Goal: Task Accomplishment & Management: Use online tool/utility

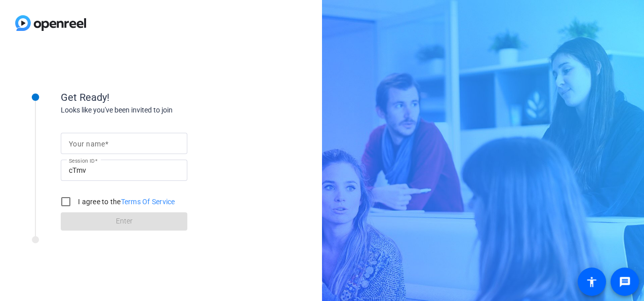
click at [98, 140] on mat-label "Your name" at bounding box center [87, 144] width 36 height 8
click at [98, 140] on input "Your name" at bounding box center [124, 143] width 110 height 12
type input "Nav"
click at [74, 201] on input "I agree to the Terms Of Service" at bounding box center [66, 201] width 20 height 20
checkbox input "true"
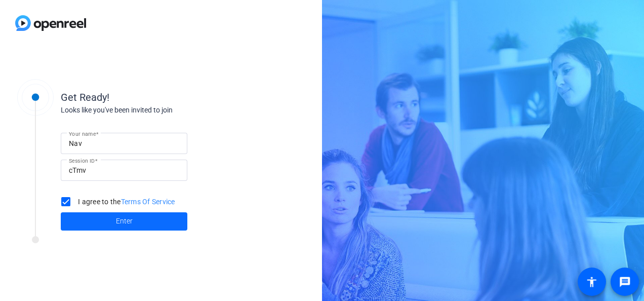
click at [130, 221] on span "Enter" at bounding box center [124, 221] width 17 height 11
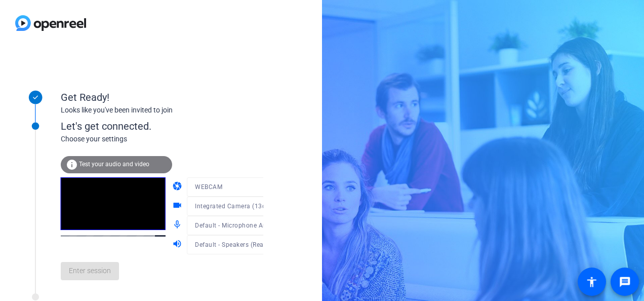
click at [126, 164] on span "Test your audio and video" at bounding box center [114, 163] width 70 height 7
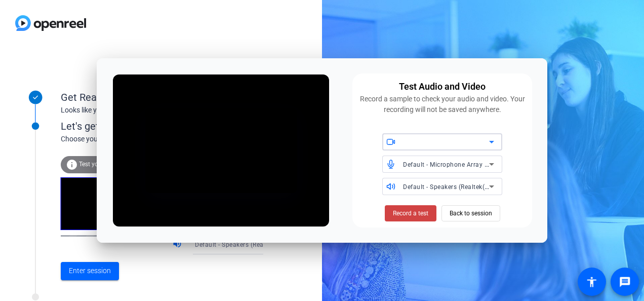
click at [491, 144] on icon at bounding box center [491, 142] width 12 height 12
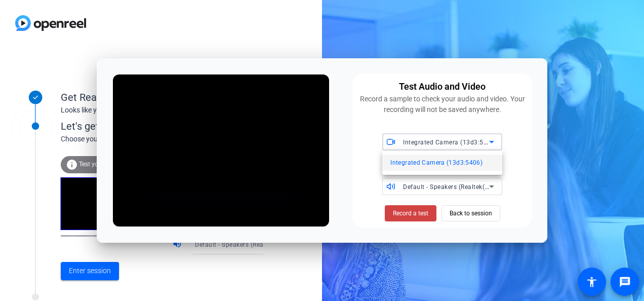
click at [418, 161] on span "Integrated Camera (13d3:5406)" at bounding box center [436, 162] width 92 height 12
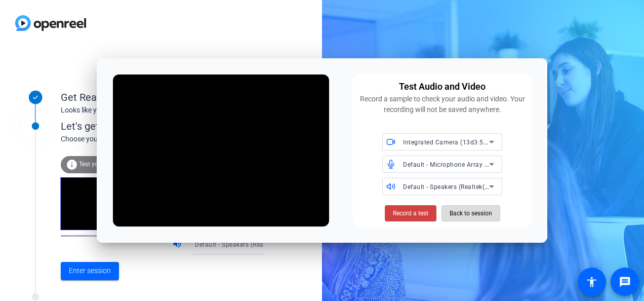
click at [453, 212] on span "Back to session" at bounding box center [470, 212] width 43 height 19
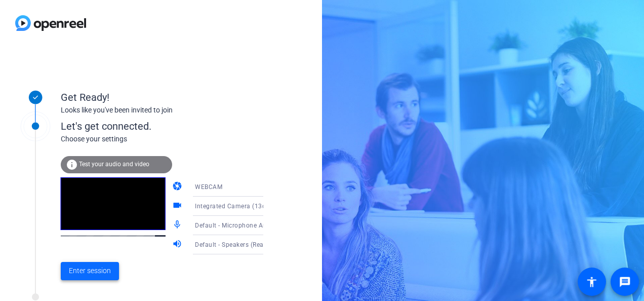
click at [97, 271] on span "Enter session" at bounding box center [90, 270] width 42 height 11
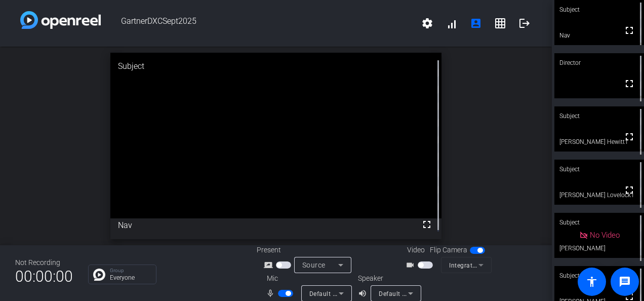
click at [236, 278] on div "Group Everyone" at bounding box center [164, 274] width 153 height 20
click at [278, 292] on span "button" at bounding box center [285, 292] width 15 height 7
click at [287, 289] on span "button" at bounding box center [285, 292] width 15 height 7
click at [279, 291] on span "button" at bounding box center [285, 292] width 15 height 7
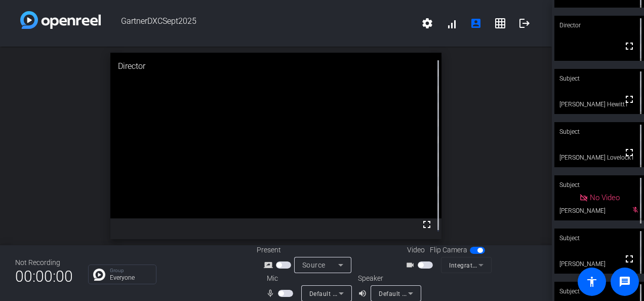
scroll to position [71, 0]
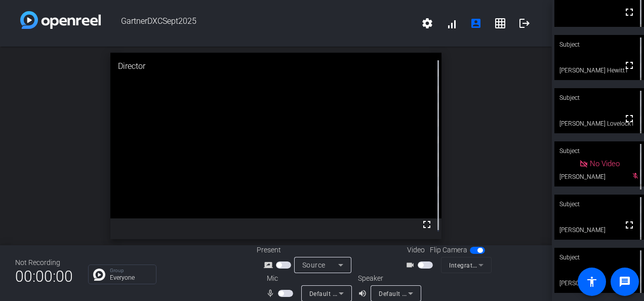
click at [606, 215] on video at bounding box center [599, 216] width 90 height 45
click at [355, 129] on video at bounding box center [275, 135] width 331 height 165
click at [286, 297] on mat-slide-toggle at bounding box center [286, 292] width 17 height 11
click at [285, 294] on span "button" at bounding box center [285, 292] width 15 height 7
click at [282, 293] on span "button" at bounding box center [285, 292] width 15 height 7
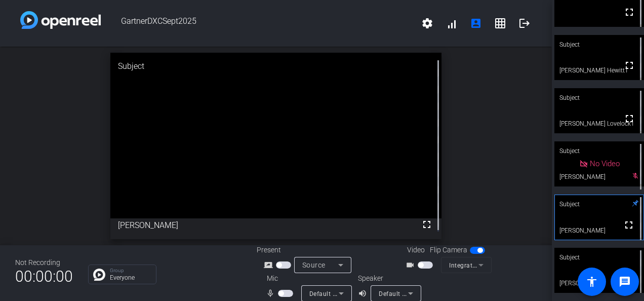
click at [282, 293] on span "button" at bounding box center [285, 292] width 15 height 7
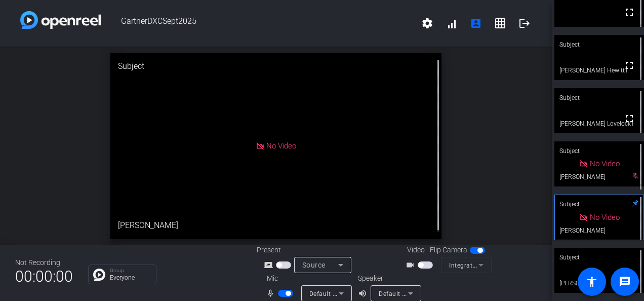
click at [281, 295] on span "button" at bounding box center [285, 292] width 15 height 7
click at [281, 294] on span "button" at bounding box center [285, 292] width 15 height 7
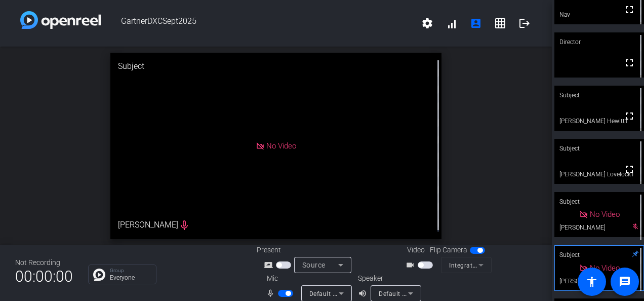
click at [280, 296] on span "button" at bounding box center [285, 292] width 15 height 7
click at [284, 294] on span "button" at bounding box center [285, 292] width 15 height 7
click at [285, 294] on span "button" at bounding box center [287, 293] width 5 height 5
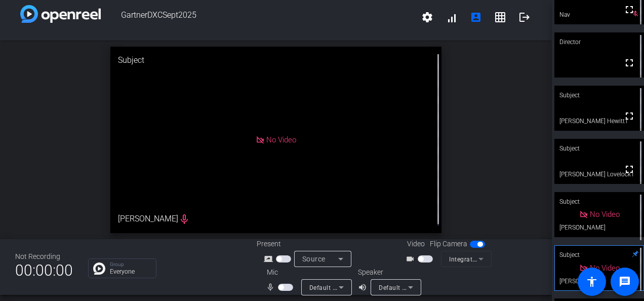
scroll to position [12, 0]
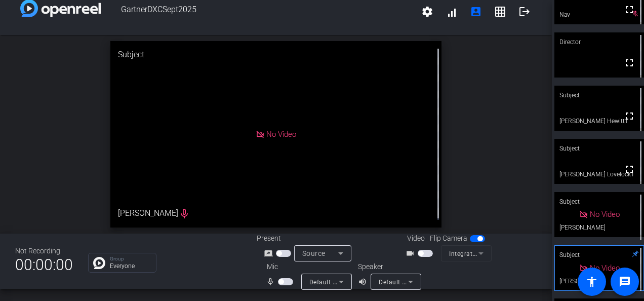
click at [282, 293] on div "GartnerDXCSept2025 settings signal_cellular_alt account_box grid_on logout open…" at bounding box center [276, 150] width 552 height 301
click at [282, 297] on div "GartnerDXCSept2025 settings signal_cellular_alt account_box grid_on logout open…" at bounding box center [276, 150] width 552 height 301
click at [285, 294] on div "GartnerDXCSept2025 settings signal_cellular_alt account_box grid_on logout open…" at bounding box center [276, 150] width 552 height 301
click at [286, 293] on div "GartnerDXCSept2025 settings signal_cellular_alt account_box grid_on logout open…" at bounding box center [276, 150] width 552 height 301
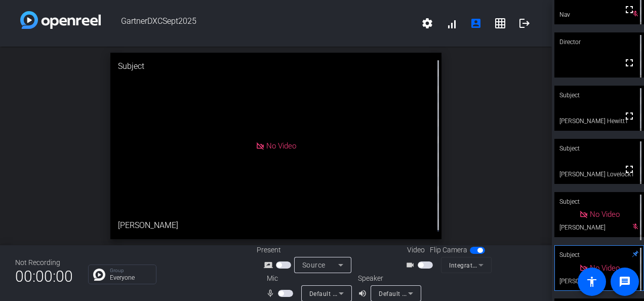
click at [278, 294] on span "button" at bounding box center [280, 293] width 5 height 5
click at [282, 295] on span "button" at bounding box center [285, 292] width 15 height 7
click at [285, 294] on span "button" at bounding box center [287, 293] width 5 height 5
click at [317, 291] on span "Default - Microphone Array (AMD Audio Device)" at bounding box center [379, 293] width 140 height 8
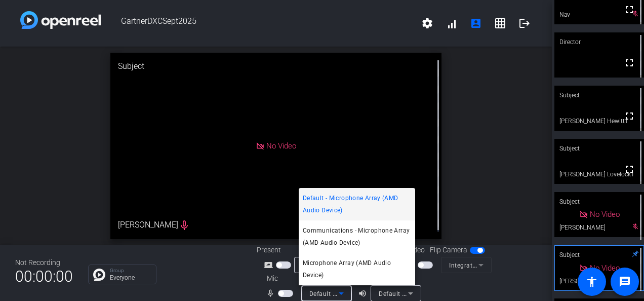
click at [243, 288] on div at bounding box center [322, 150] width 644 height 301
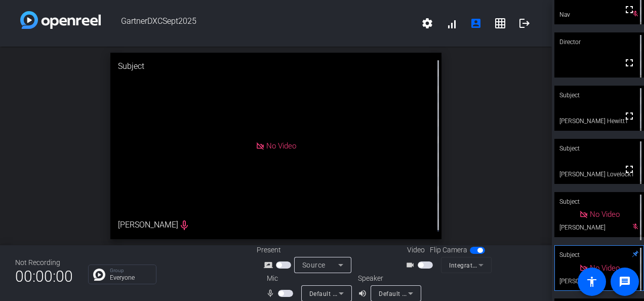
click at [280, 289] on span "button" at bounding box center [285, 292] width 15 height 7
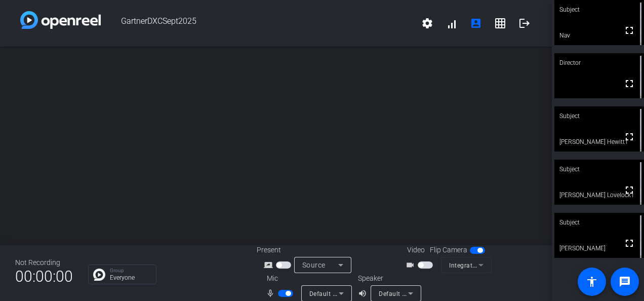
click at [285, 294] on span "button" at bounding box center [287, 293] width 5 height 5
